Goal: Task Accomplishment & Management: Use online tool/utility

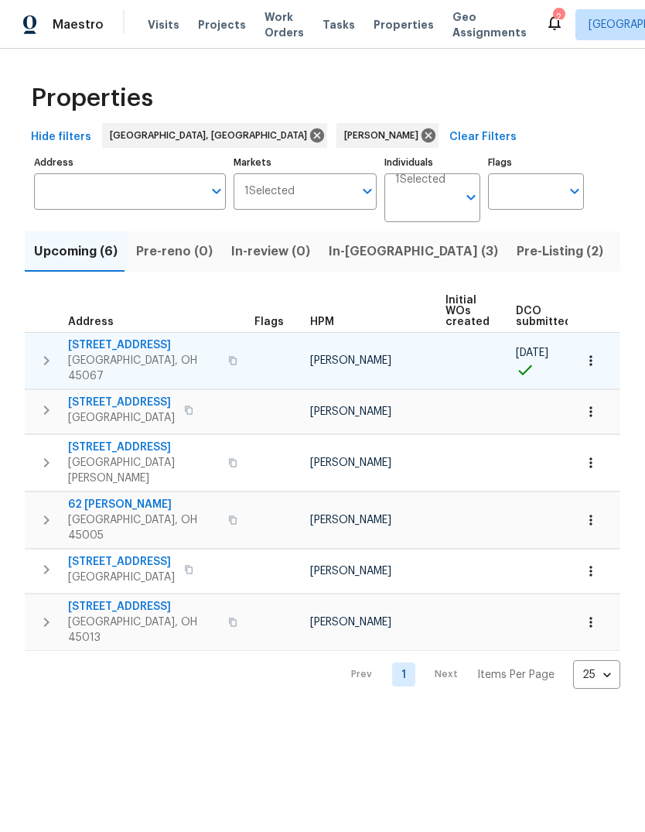
click at [99, 338] on span "801 Prescot Cir" at bounding box center [143, 344] width 151 height 15
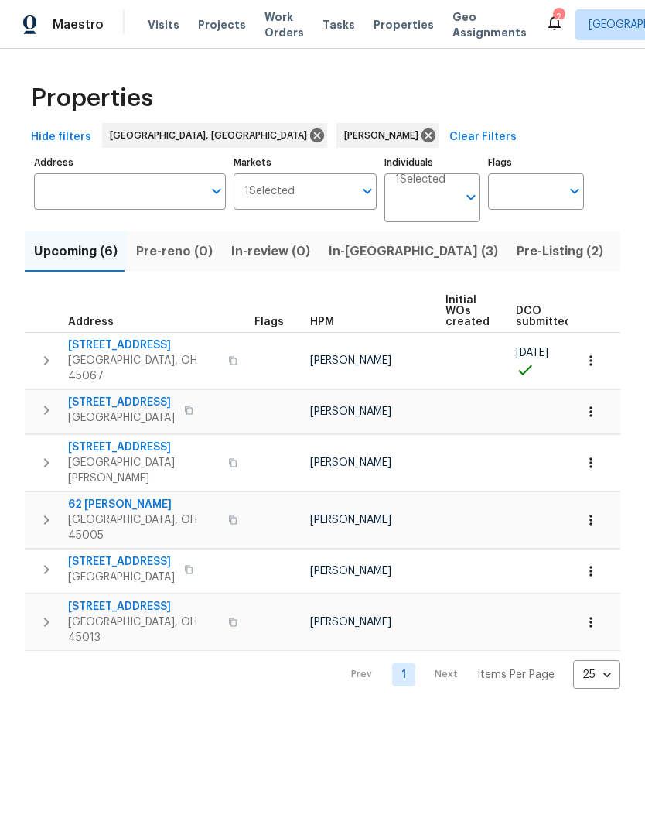
click at [622, 251] on span "Listed (7)" at bounding box center [651, 252] width 58 height 22
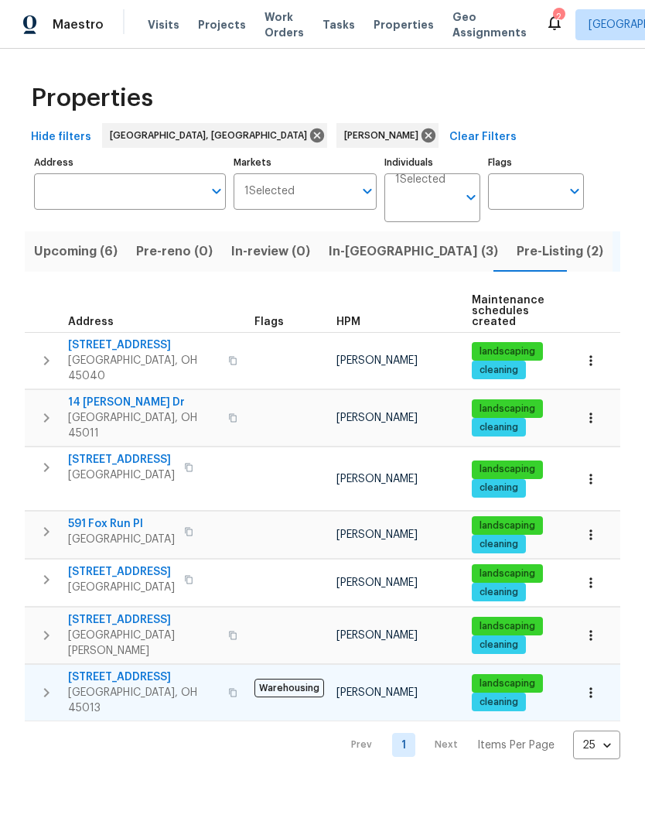
click at [135, 669] on span "3877 Brown Farm Dr" at bounding box center [143, 676] width 151 height 15
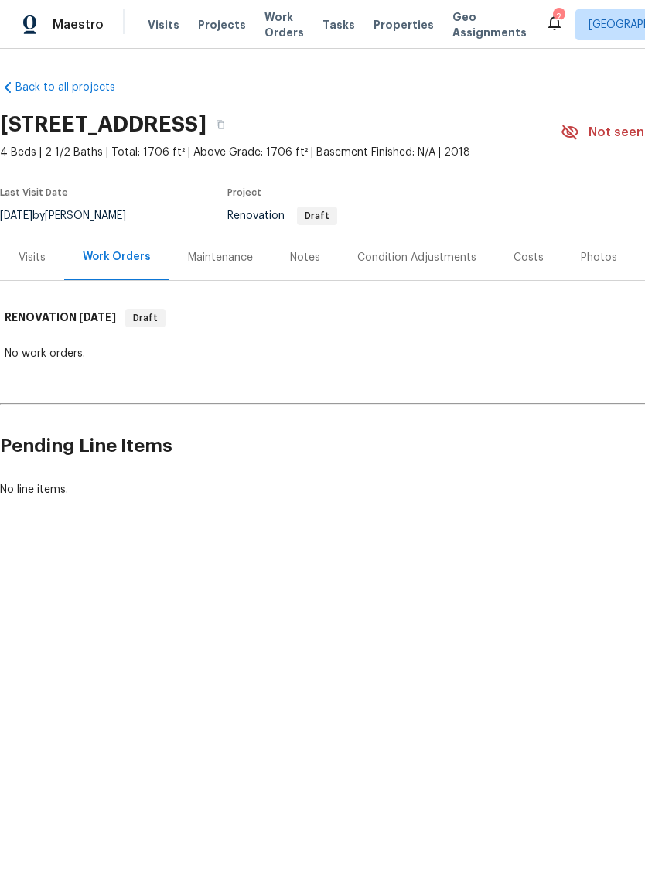
click at [31, 258] on div "Visits" at bounding box center [32, 257] width 27 height 15
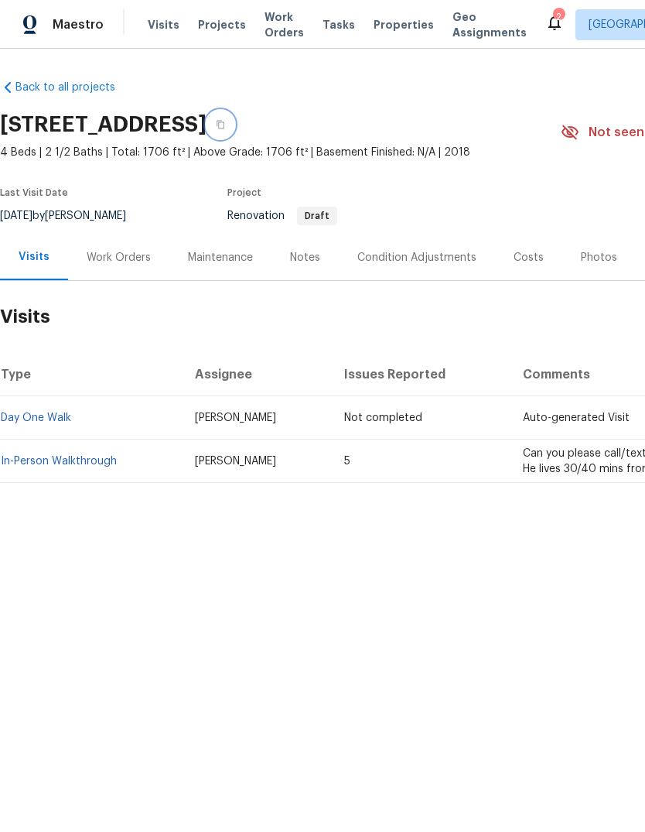
click at [234, 122] on button "button" at bounding box center [221, 125] width 28 height 28
click at [234, 120] on button "button" at bounding box center [221, 125] width 28 height 28
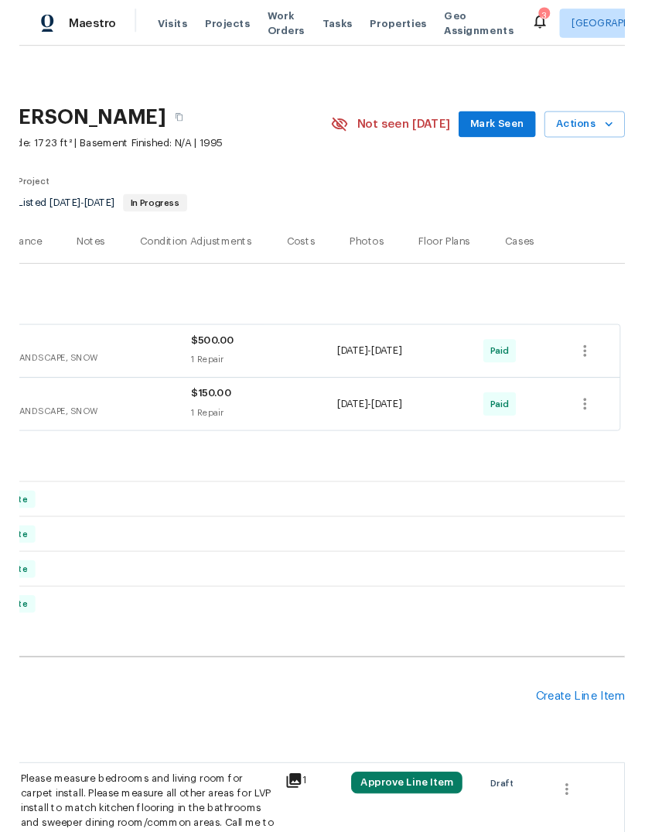
scroll to position [0, 229]
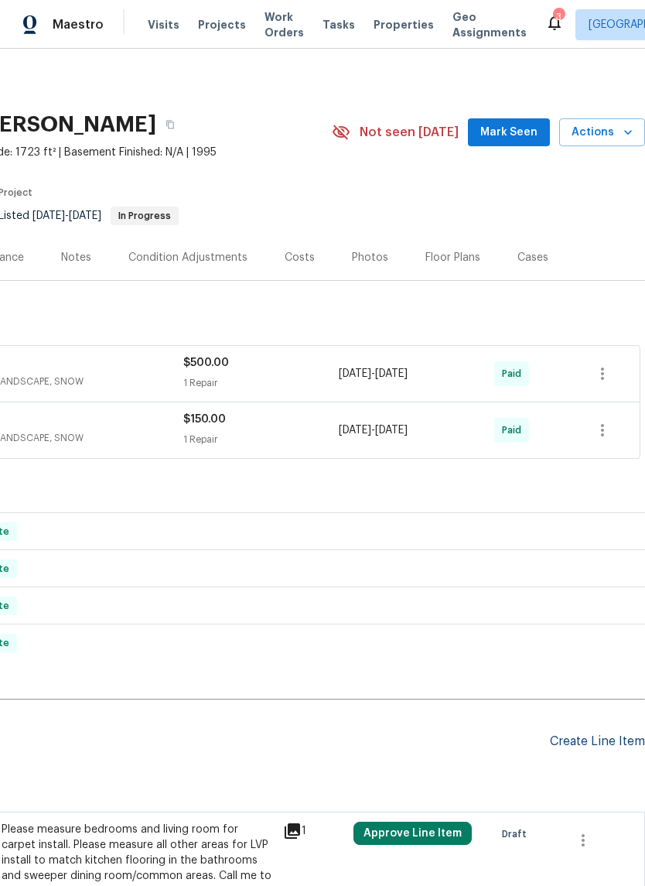
click at [615, 743] on div "Create Line Item" at bounding box center [597, 741] width 95 height 15
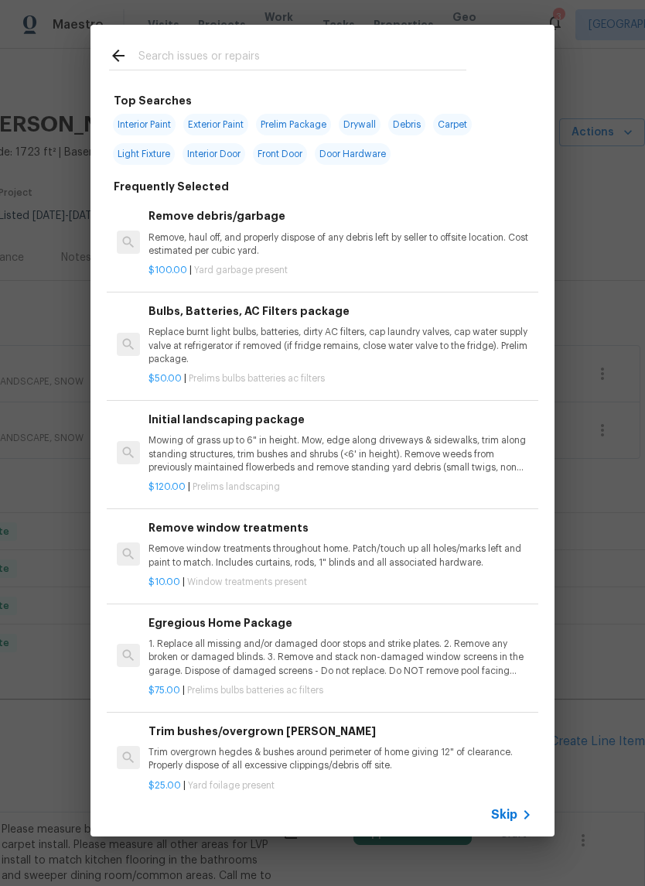
click at [333, 58] on input "text" at bounding box center [302, 57] width 328 height 23
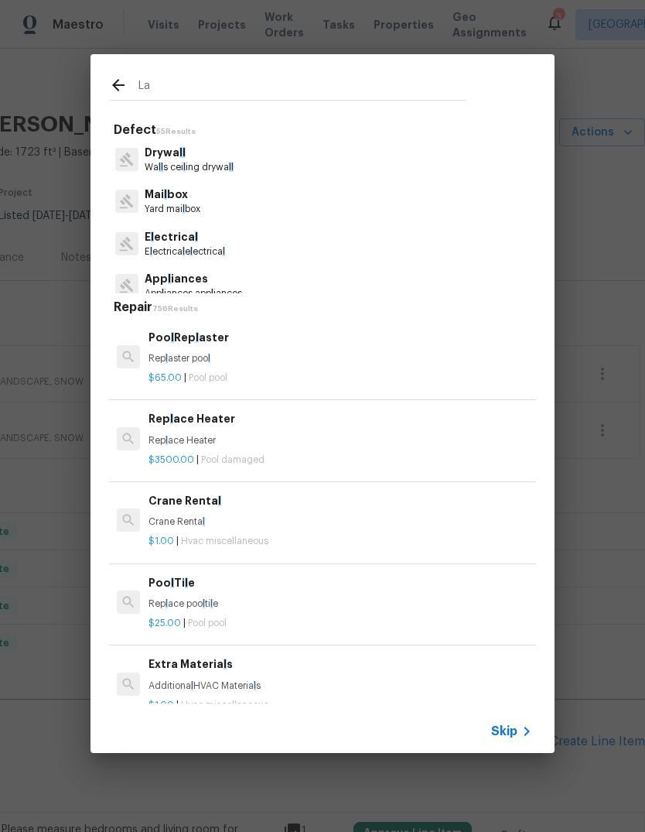
type input "Lan"
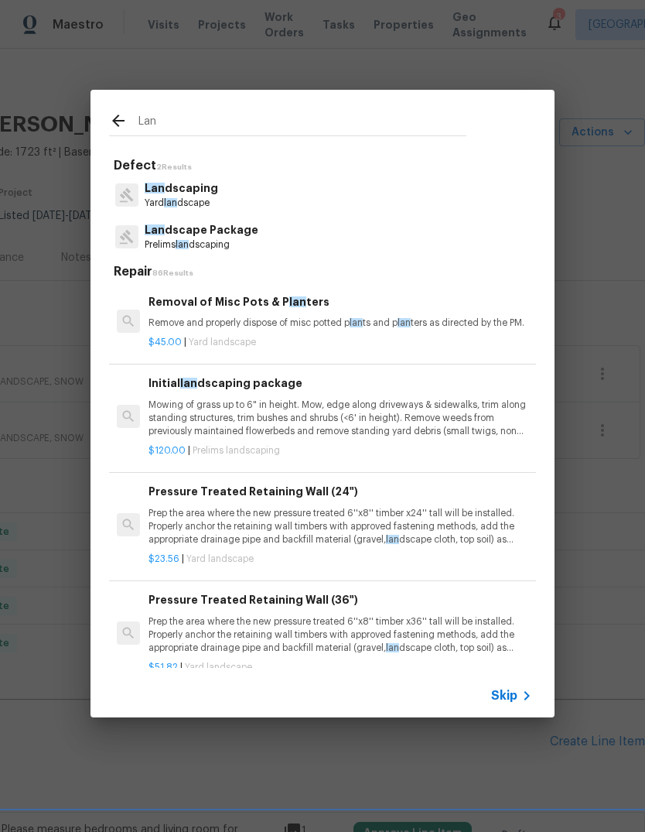
click at [211, 192] on p "Lan dscaping" at bounding box center [182, 188] width 74 height 16
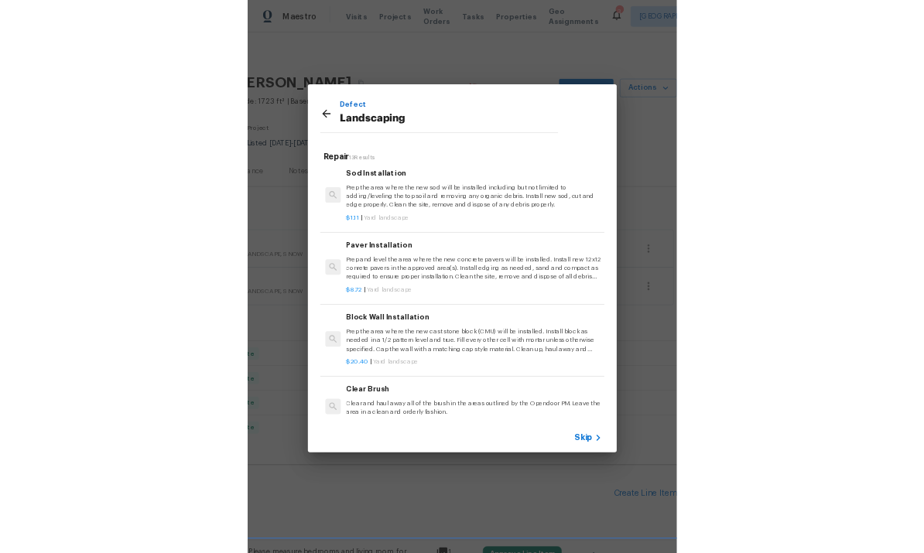
scroll to position [386, 0]
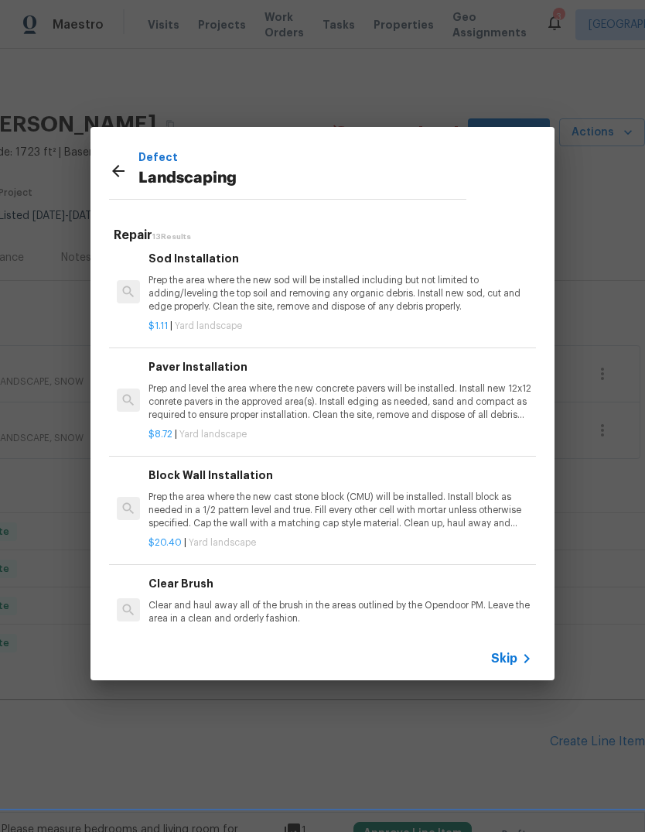
click at [425, 586] on h6 "Clear Brush" at bounding box center [341, 583] width 384 height 17
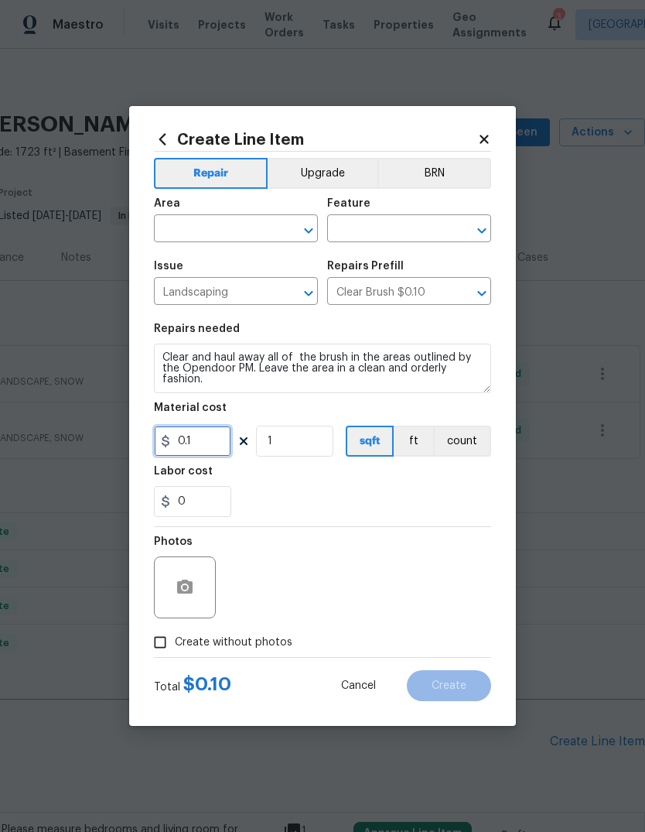
click at [215, 443] on input "0.1" at bounding box center [192, 441] width 77 height 31
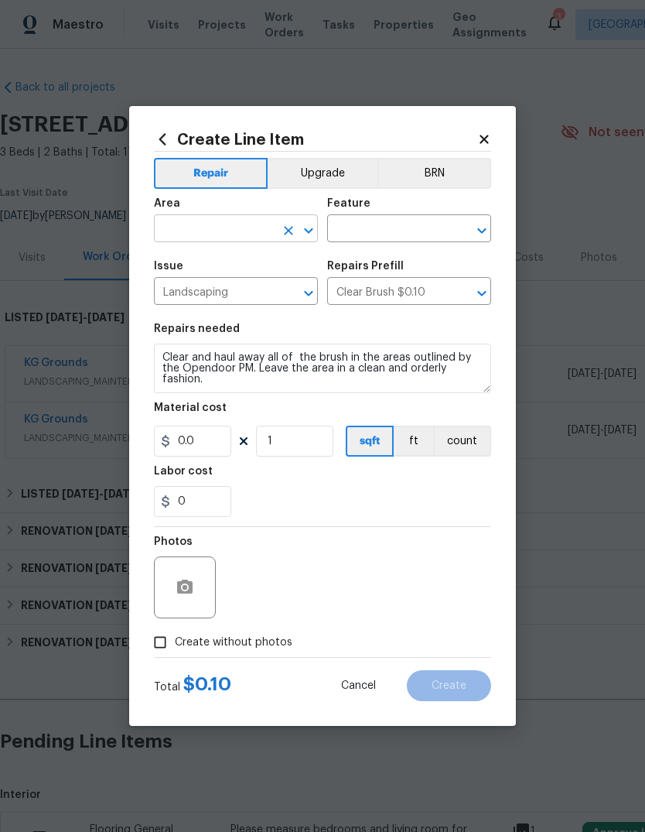
click at [258, 228] on input "text" at bounding box center [214, 230] width 121 height 24
type input "0"
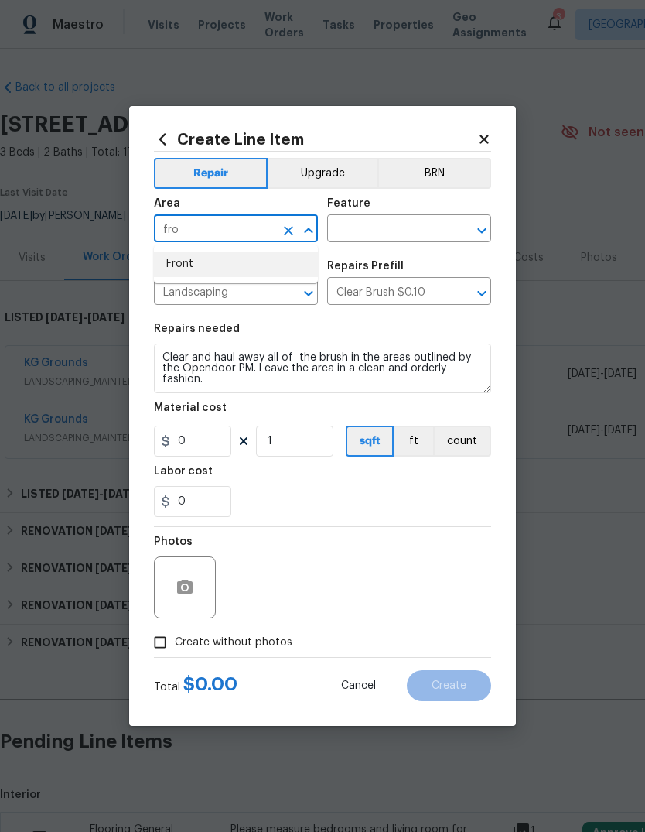
click at [214, 272] on li "Front" at bounding box center [236, 264] width 164 height 26
type input "Front"
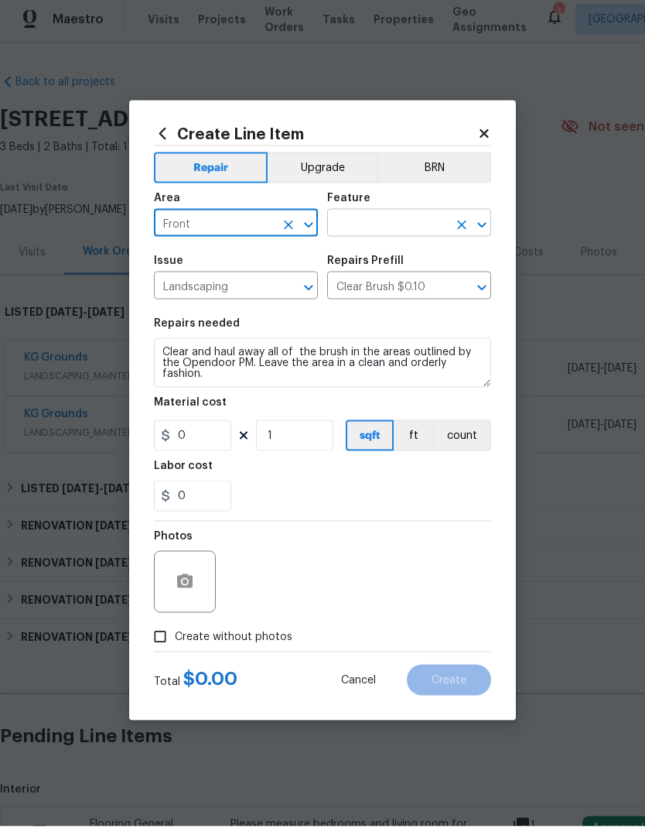
click at [410, 218] on input "text" at bounding box center [387, 230] width 121 height 24
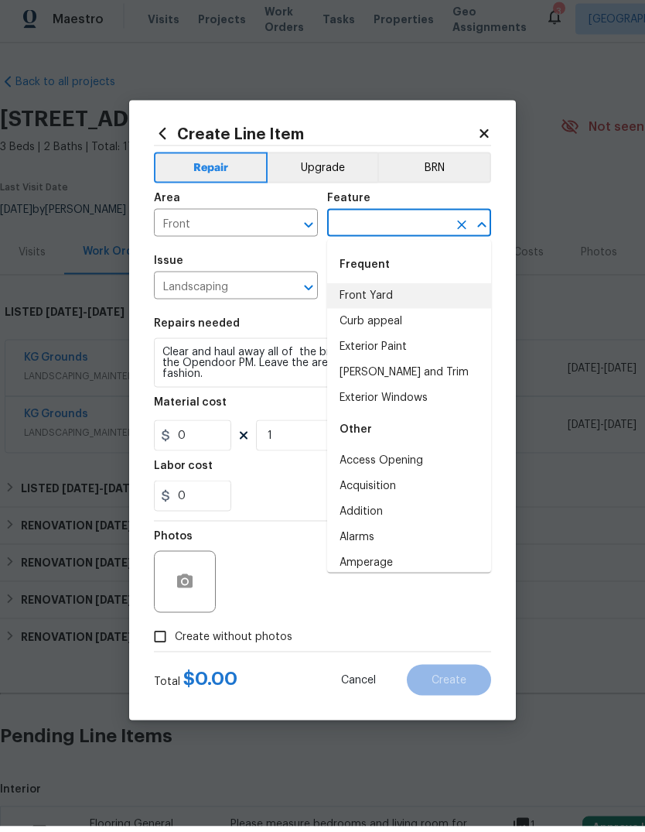
click at [391, 294] on li "Front Yard" at bounding box center [409, 302] width 164 height 26
type input "Front Yard"
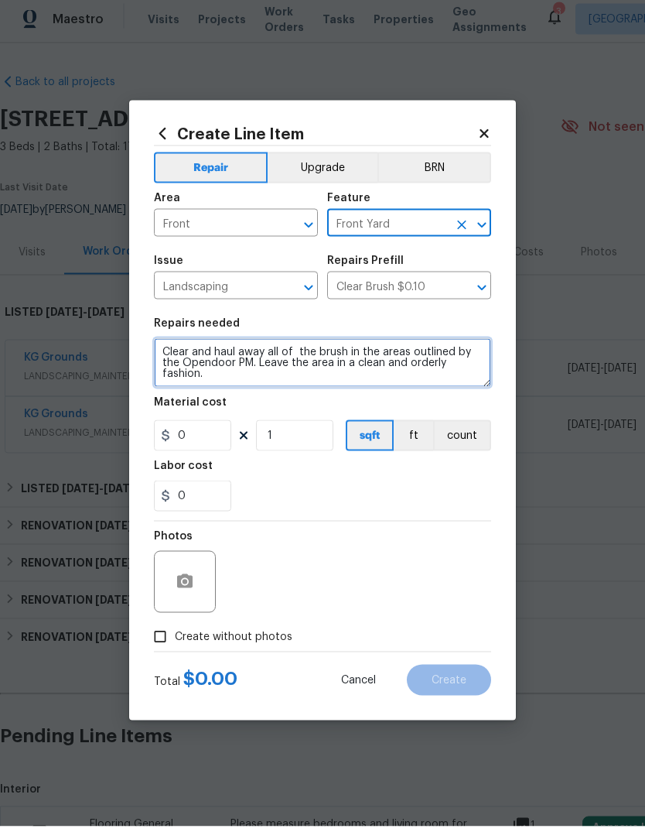
click at [274, 367] on textarea "Clear and haul away all of the brush in the areas outlined by the Opendoor PM. …" at bounding box center [322, 369] width 337 height 50
click at [273, 366] on textarea "Clear and haul away all of the brush in the areas outlined by the Opendoor PM. …" at bounding box center [322, 369] width 337 height 50
click at [310, 355] on textarea "Clear and haul away all of the brush in the areas outlined by the Opendoor PM. …" at bounding box center [322, 369] width 337 height 50
click at [365, 354] on textarea "Clear and haul away all of the brush in the areas outlined by the Opendoor PM. …" at bounding box center [322, 369] width 337 height 50
click at [364, 353] on textarea "Clear and haul away all of the brush in the areas outlined by the Opendoor PM. …" at bounding box center [322, 369] width 337 height 50
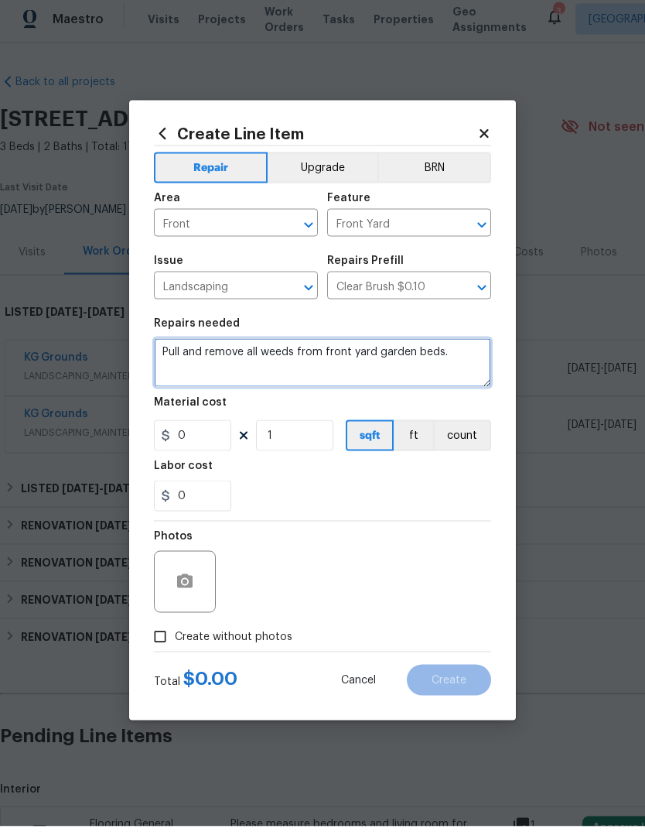
type textarea "Pull and remove all weeds from front yard garden beds."
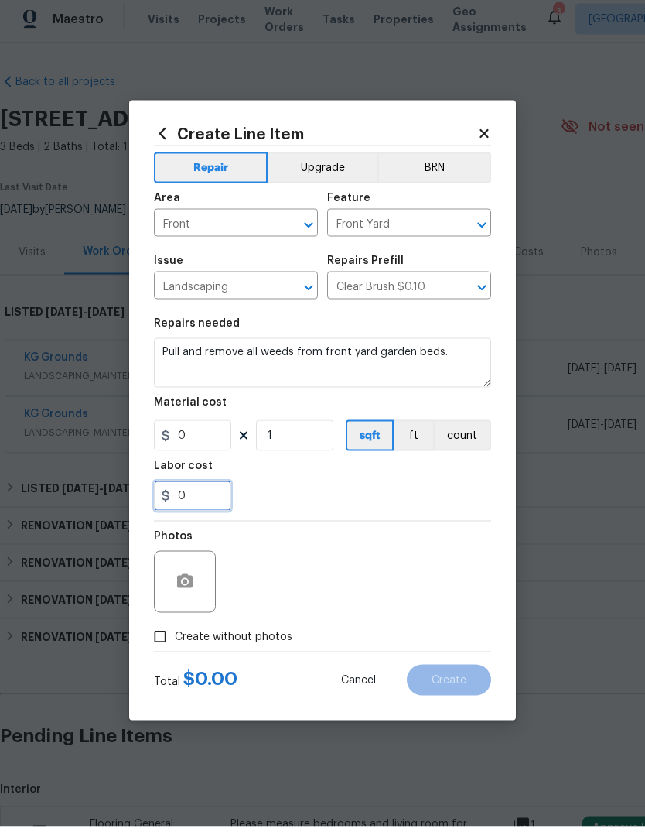
click at [193, 497] on input "0" at bounding box center [192, 501] width 77 height 31
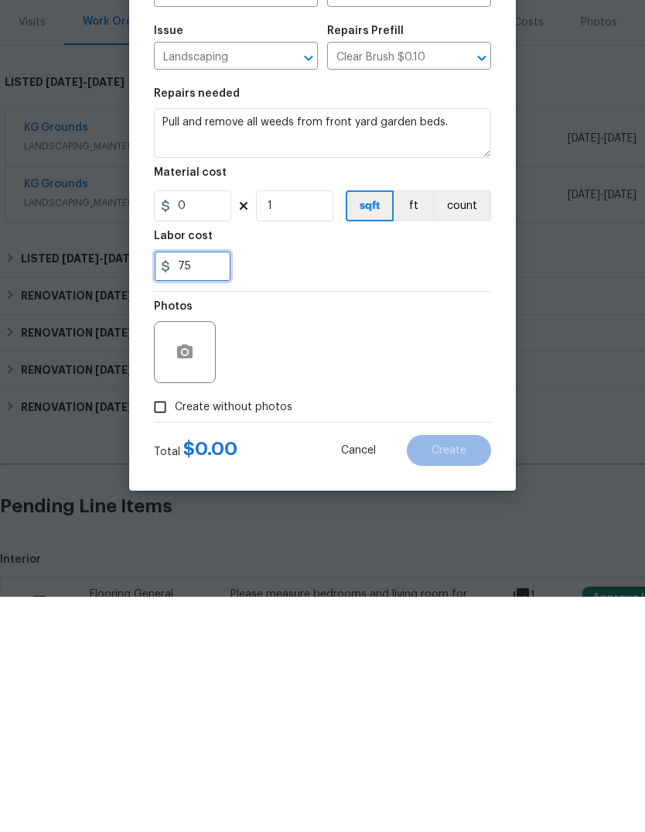
type input "75"
click at [382, 527] on div "Photos" at bounding box center [322, 577] width 337 height 101
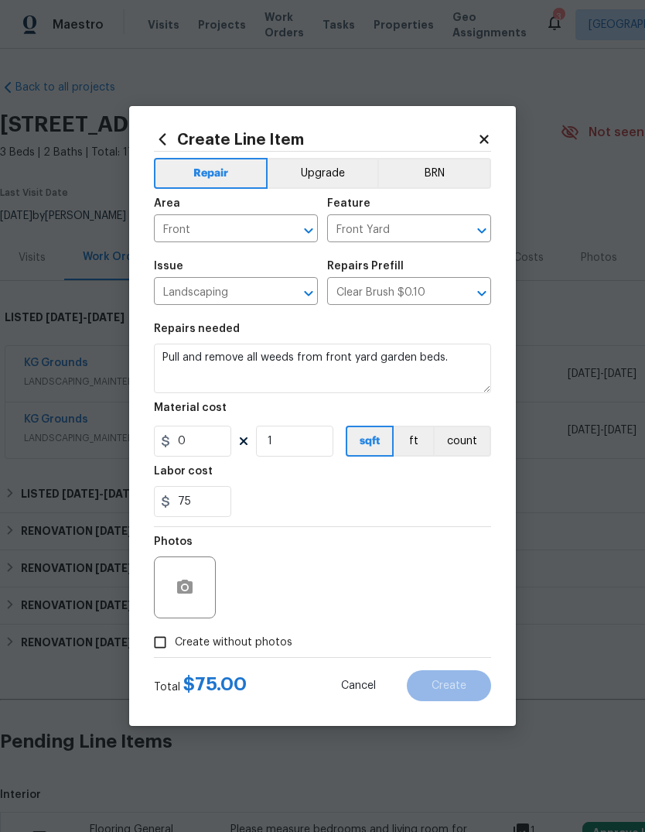
click at [171, 626] on div "Photos" at bounding box center [186, 577] width 65 height 101
click at [168, 638] on input "Create without photos" at bounding box center [159, 641] width 29 height 29
checkbox input "true"
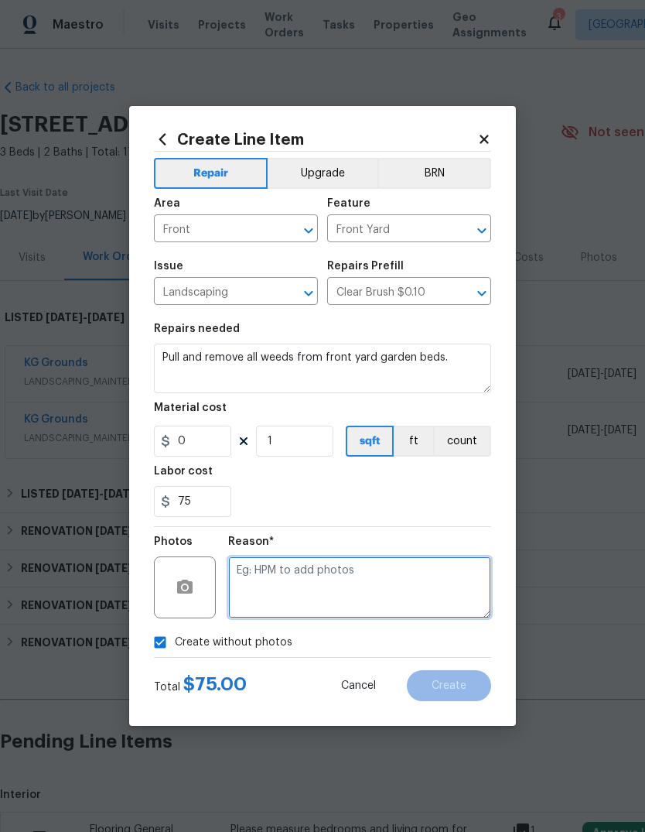
click at [353, 576] on textarea at bounding box center [359, 587] width 263 height 62
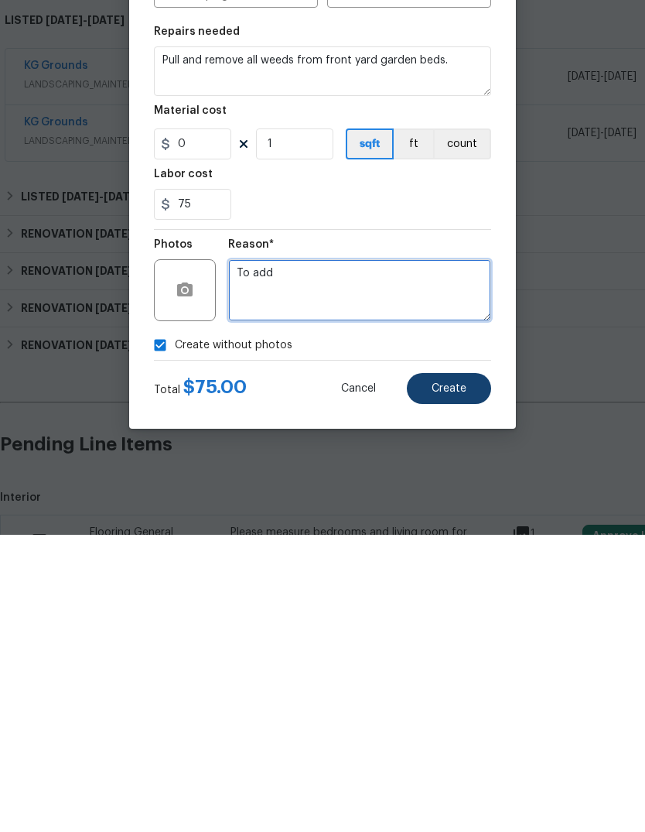
type textarea "To add"
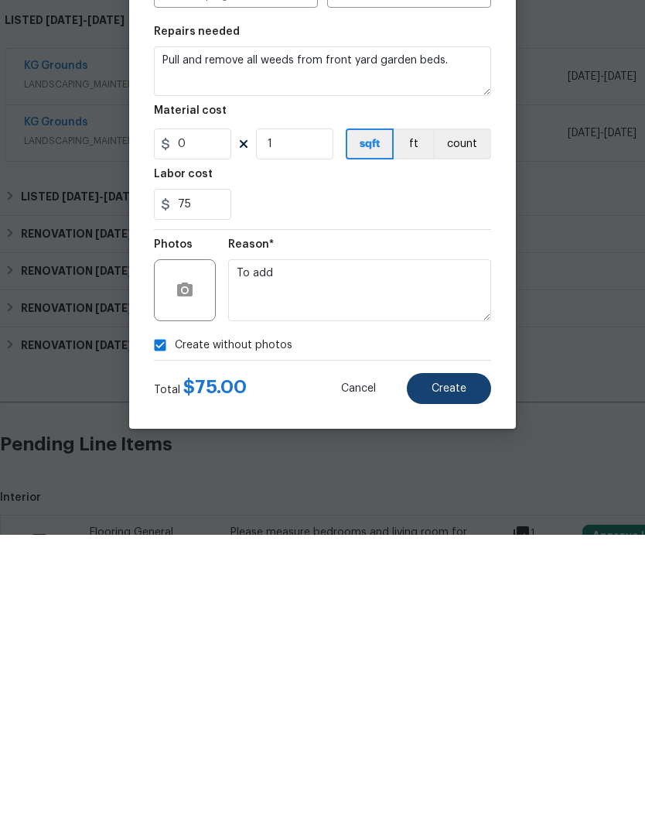
click at [476, 670] on button "Create" at bounding box center [449, 685] width 84 height 31
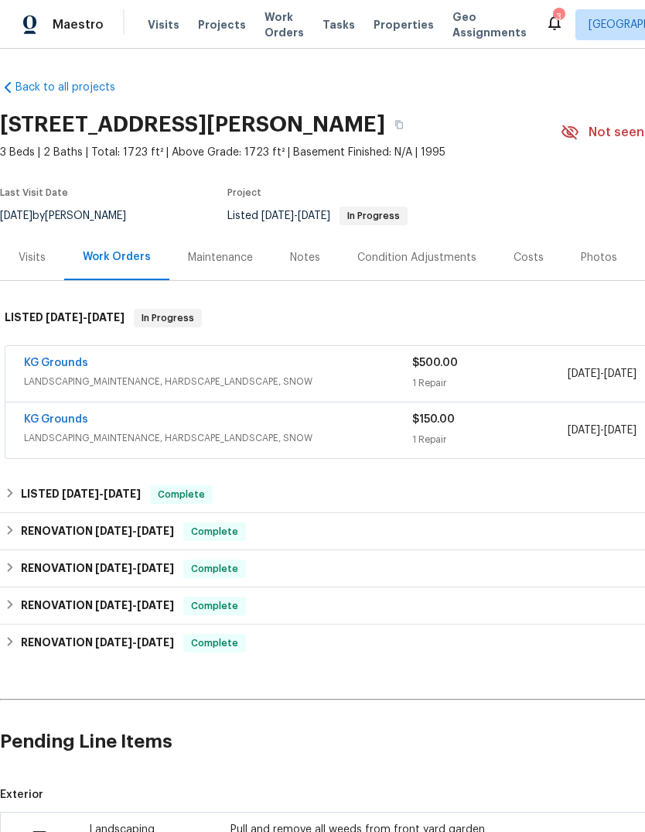
click at [66, 822] on input "checkbox" at bounding box center [45, 838] width 44 height 32
checkbox input "true"
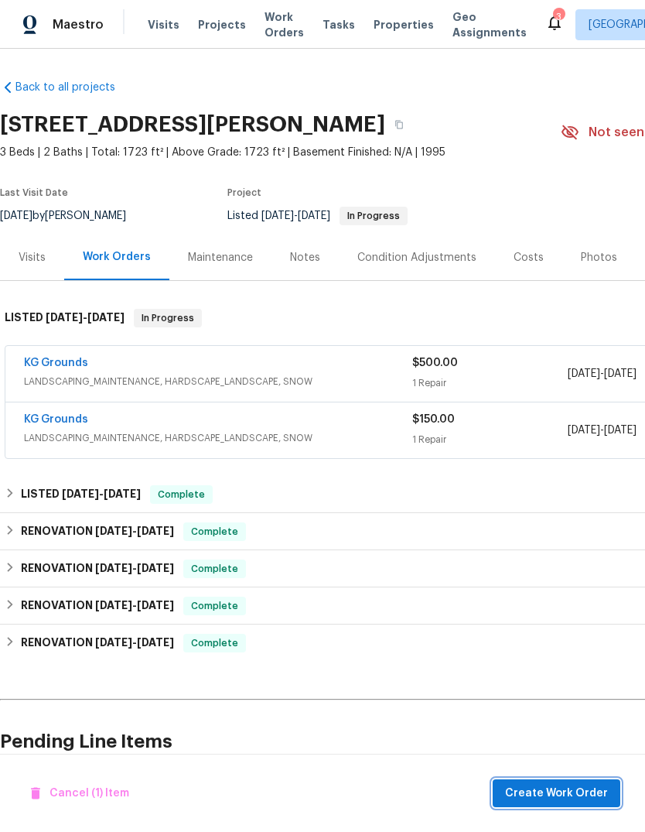
click at [604, 784] on span "Create Work Order" at bounding box center [556, 793] width 103 height 19
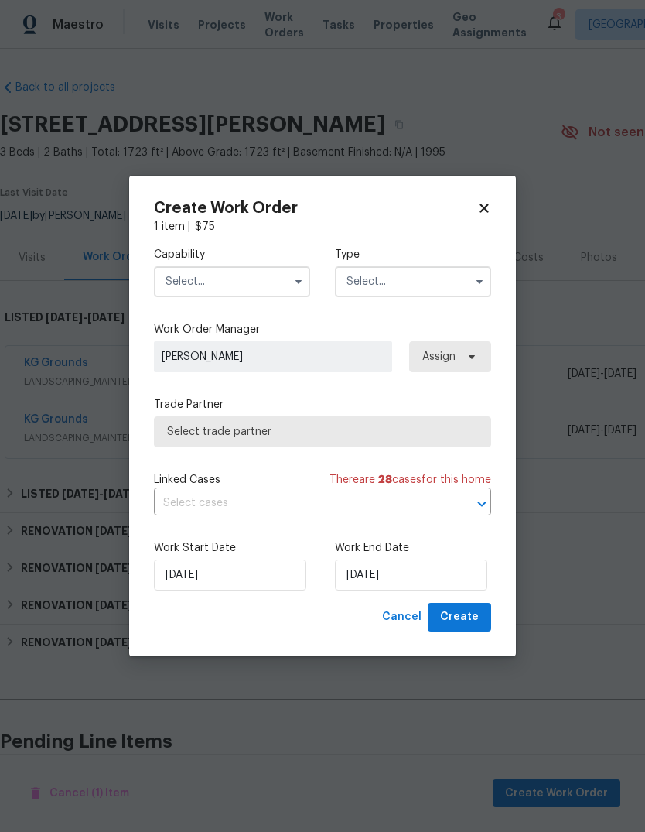
click at [266, 278] on input "text" at bounding box center [232, 281] width 156 height 31
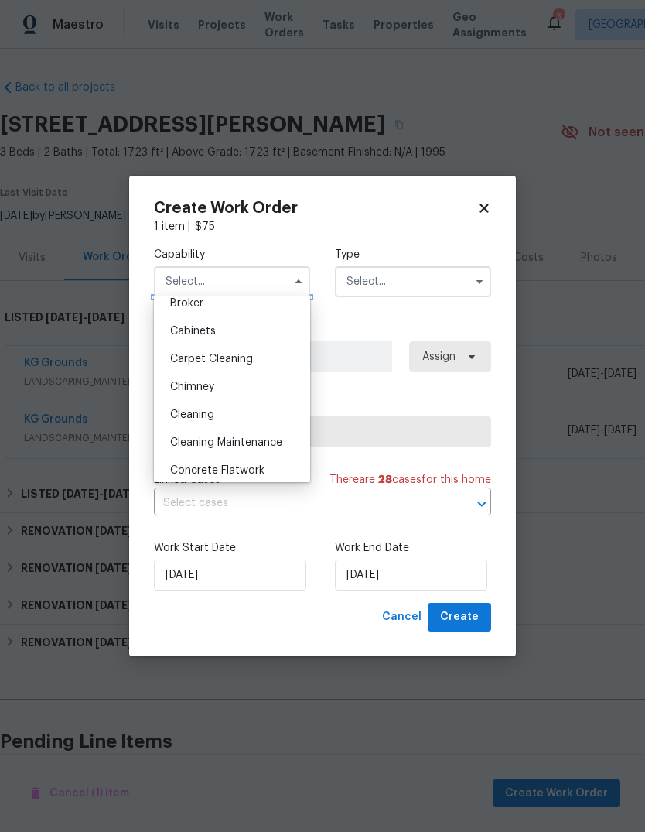
scroll to position [123, 0]
click at [289, 440] on div "Cleaning Maintenance" at bounding box center [232, 442] width 149 height 28
type input "Cleaning Maintenance"
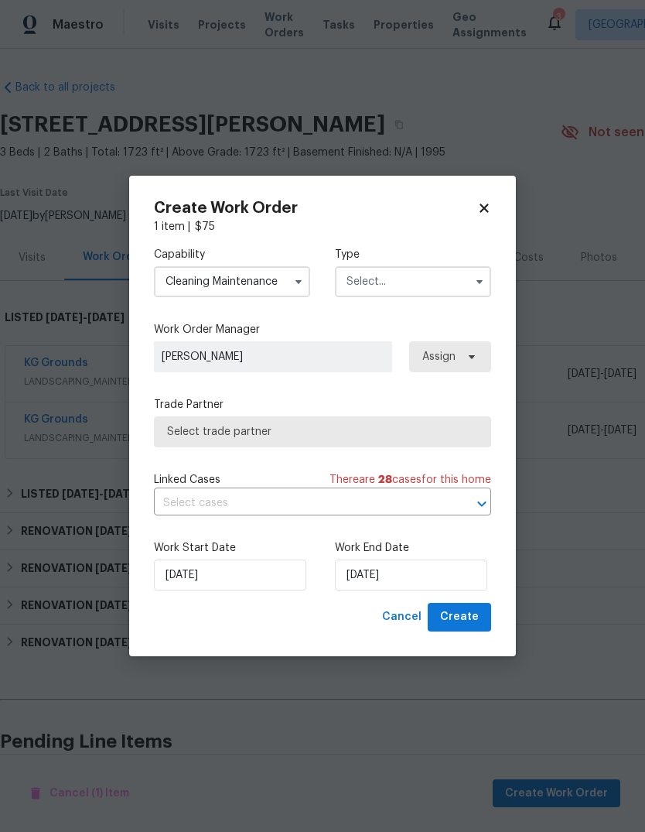
click at [437, 278] on input "text" at bounding box center [413, 281] width 156 height 31
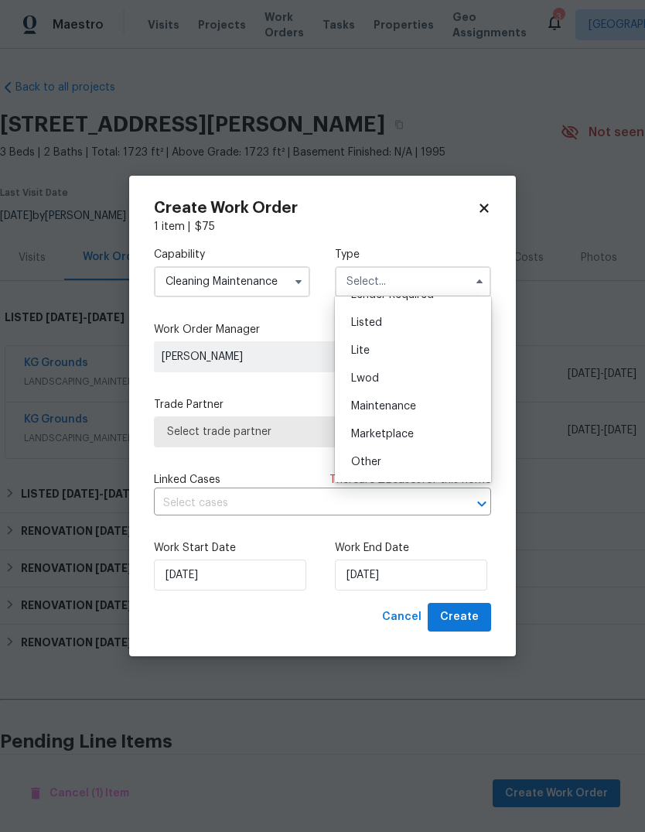
scroll to position [164, 0]
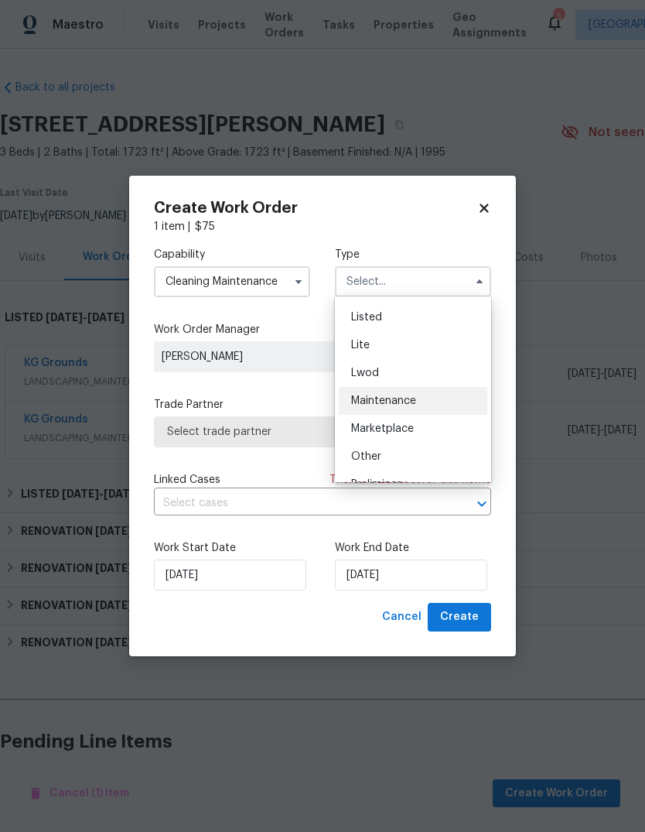
click at [422, 390] on div "Maintenance" at bounding box center [413, 401] width 149 height 28
type input "Maintenance"
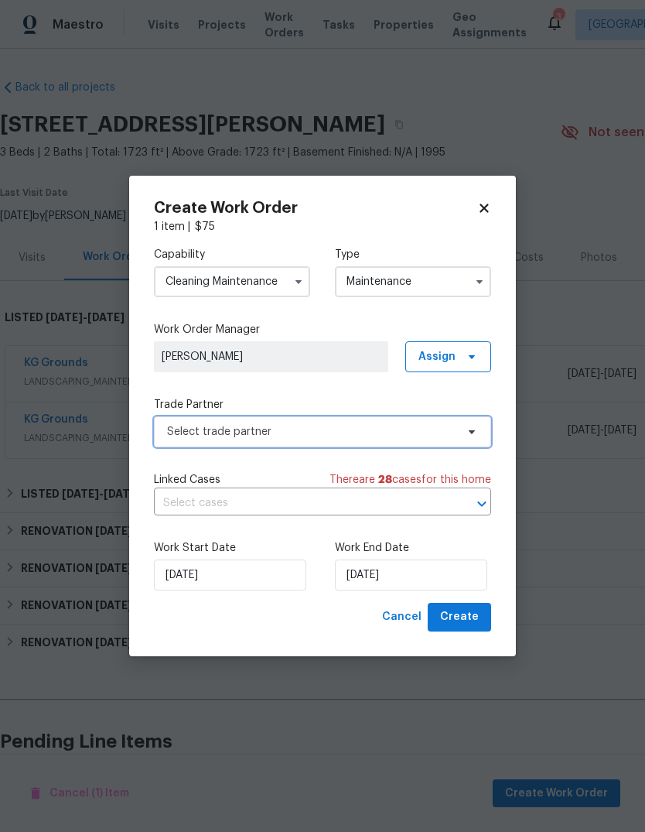
click at [405, 427] on span "Select trade partner" at bounding box center [311, 431] width 289 height 15
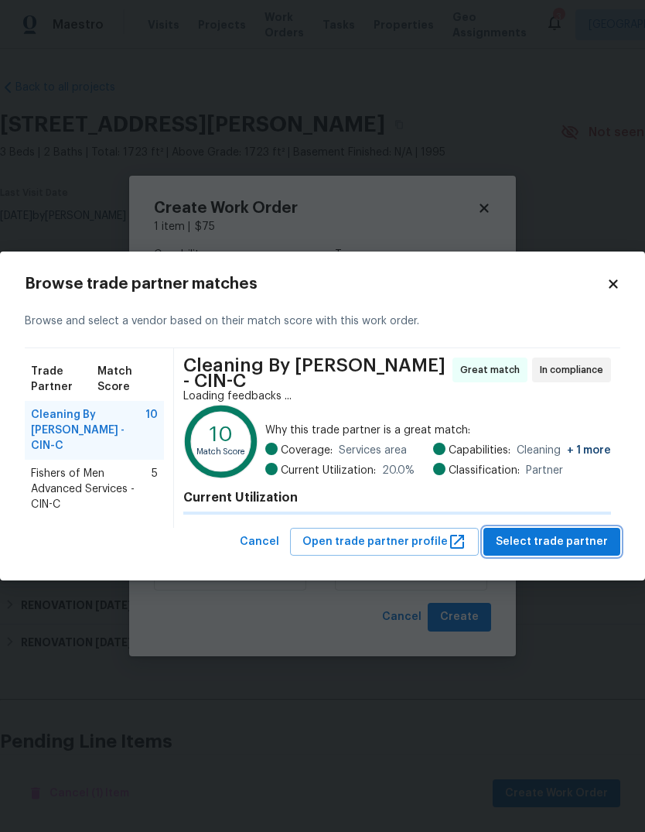
click at [575, 538] on span "Select trade partner" at bounding box center [552, 541] width 112 height 19
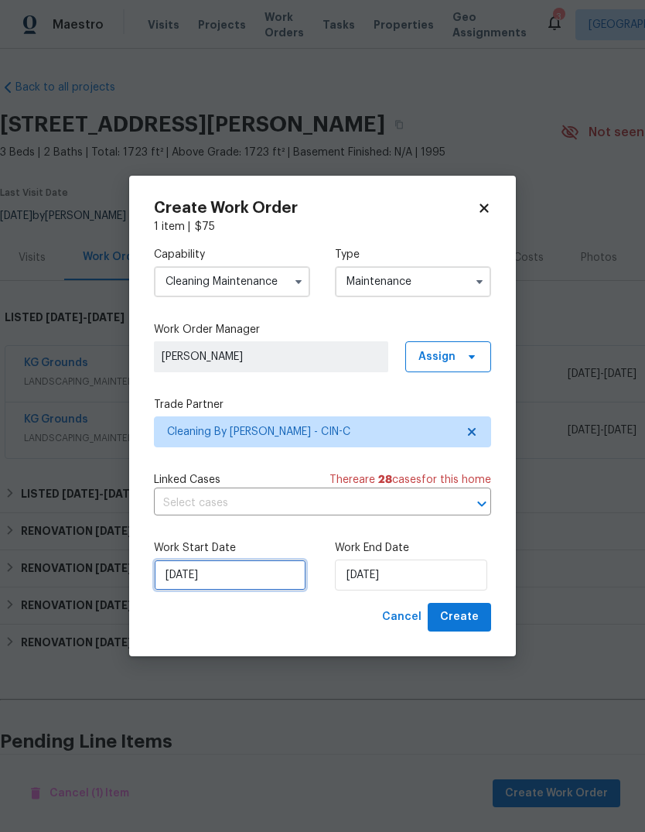
click at [243, 583] on input "[DATE]" at bounding box center [230, 574] width 152 height 31
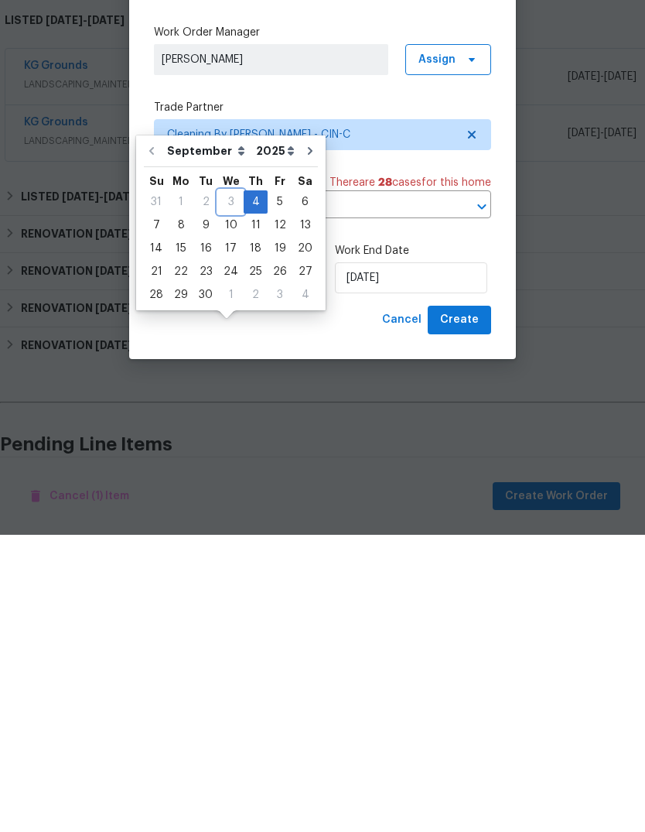
click at [221, 488] on div "3" at bounding box center [231, 499] width 26 height 22
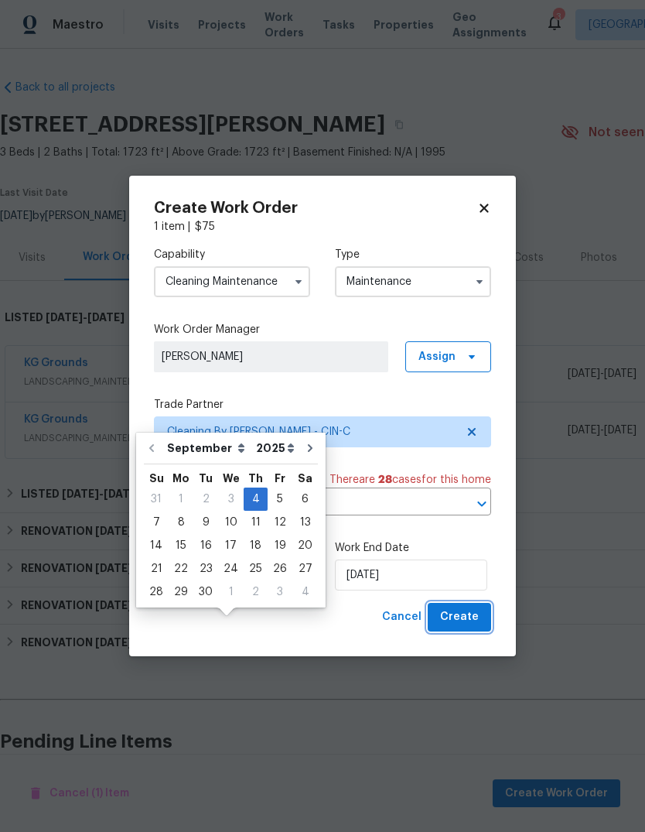
click at [474, 624] on span "Create" at bounding box center [459, 616] width 39 height 19
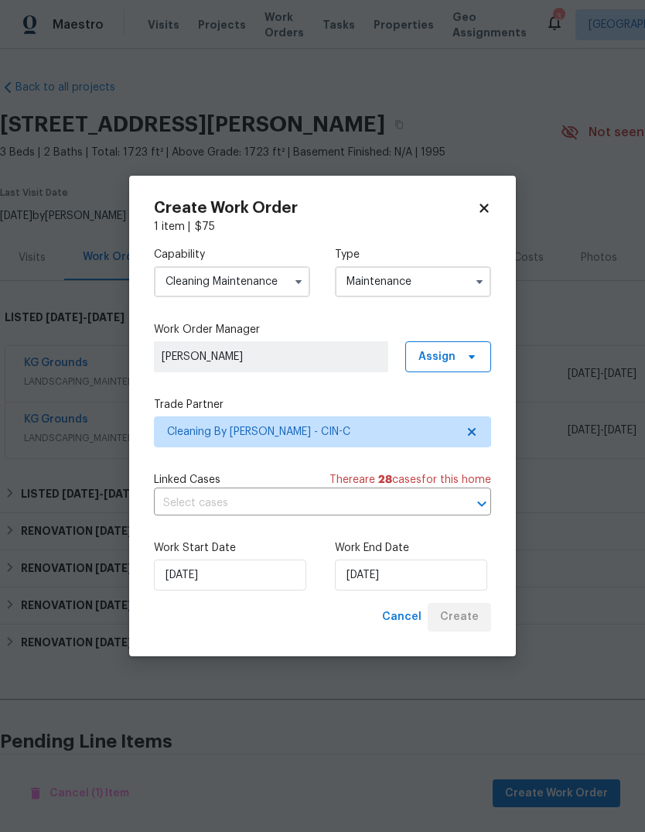
checkbox input "false"
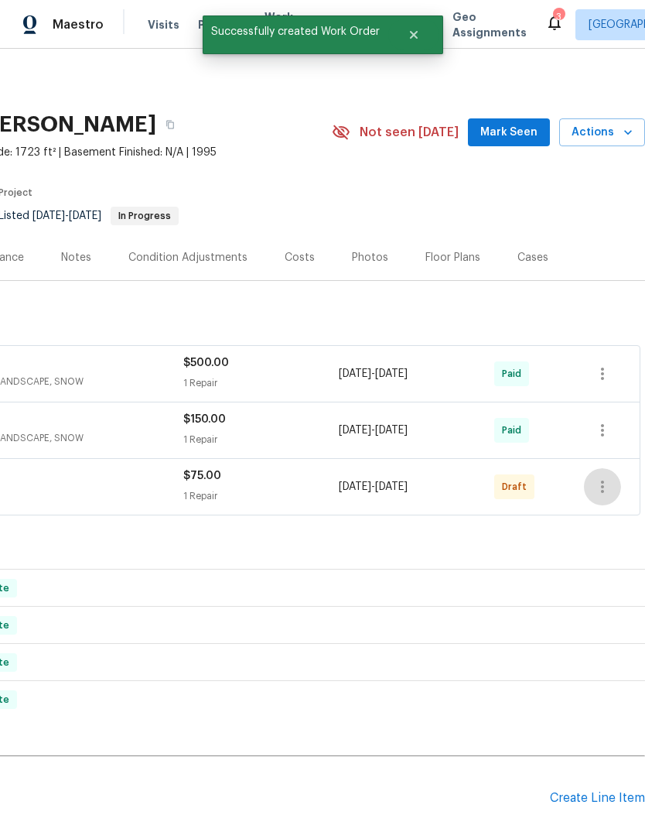
scroll to position [0, 229]
click at [617, 468] on button "button" at bounding box center [602, 486] width 37 height 37
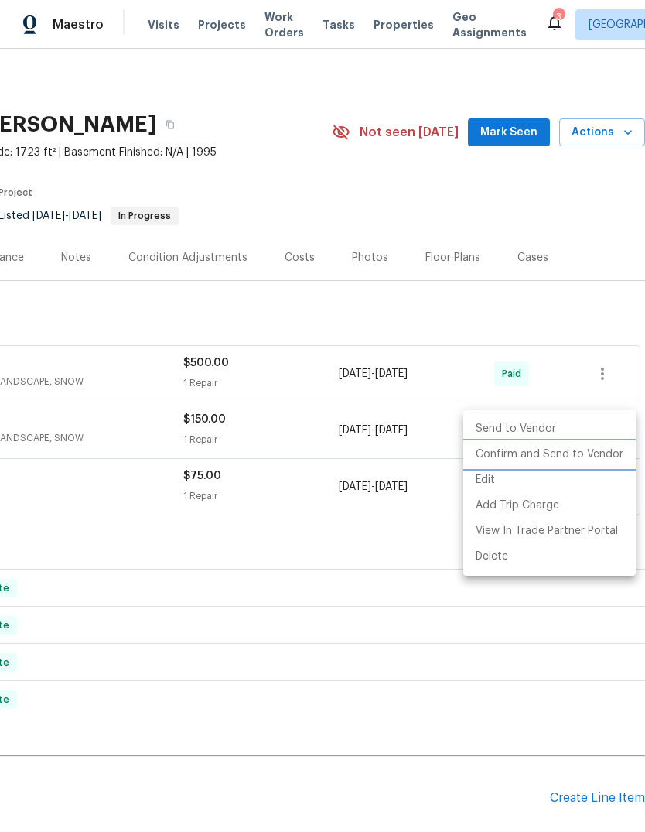
click at [604, 453] on li "Confirm and Send to Vendor" at bounding box center [549, 455] width 173 height 26
